Goal: Task Accomplishment & Management: Use online tool/utility

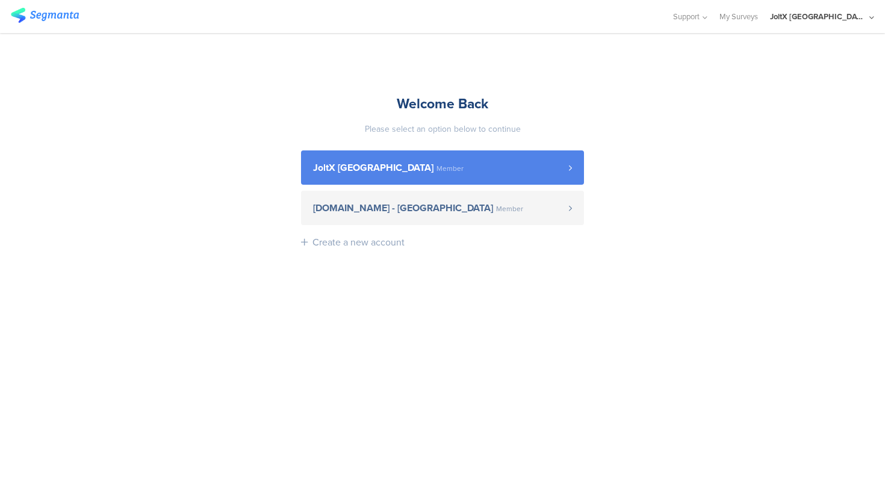
click at [381, 173] on link "JoltX Greece Member" at bounding box center [442, 168] width 283 height 34
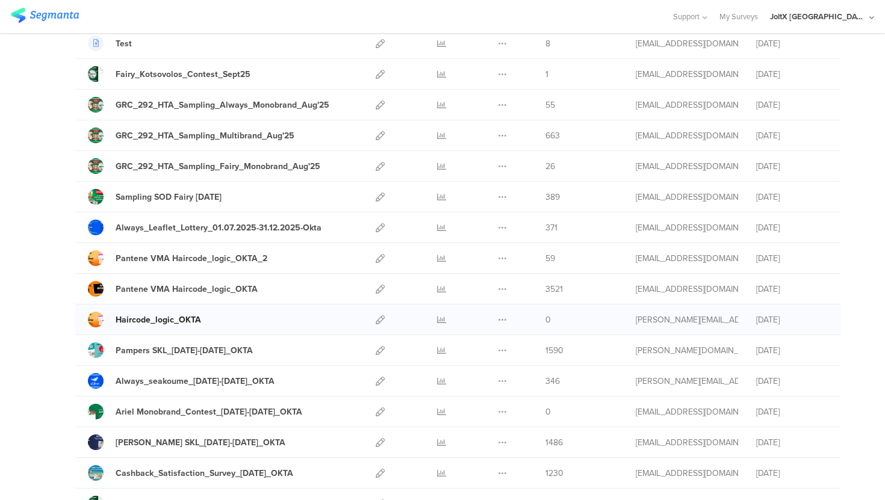
scroll to position [194, 0]
click at [504, 197] on icon at bounding box center [502, 196] width 9 height 9
click at [477, 249] on link "Export" at bounding box center [479, 249] width 66 height 22
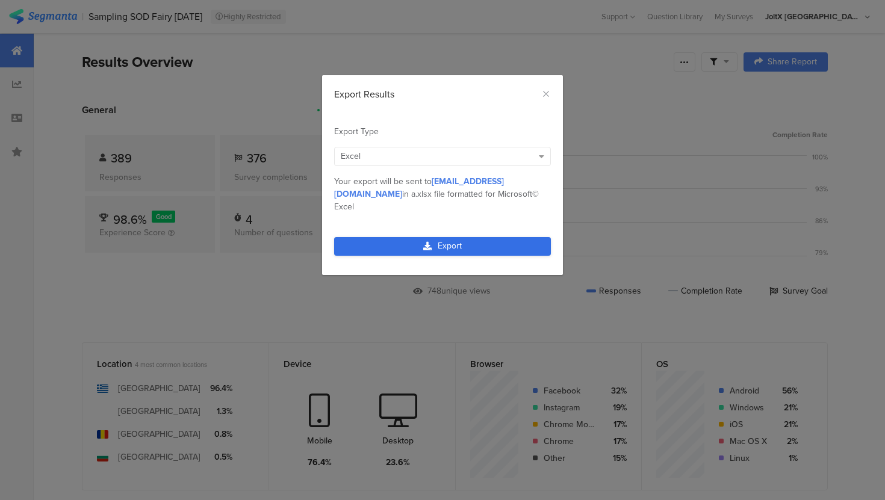
click at [452, 237] on link "Export" at bounding box center [442, 246] width 217 height 19
